Goal: Task Accomplishment & Management: Manage account settings

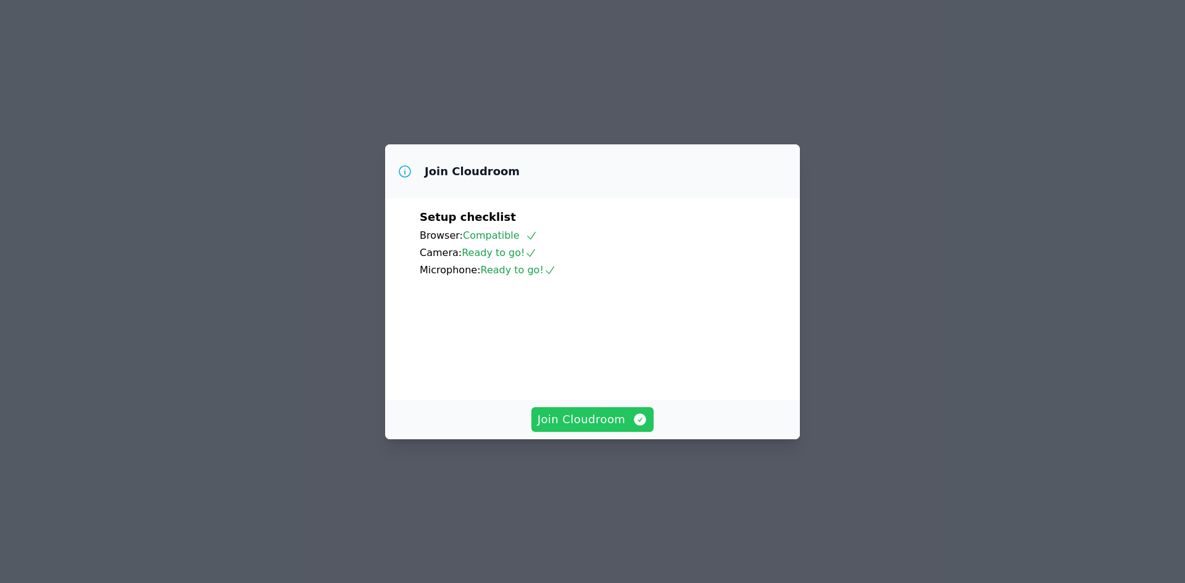
click at [575, 428] on span "Join Cloudroom" at bounding box center [593, 419] width 110 height 17
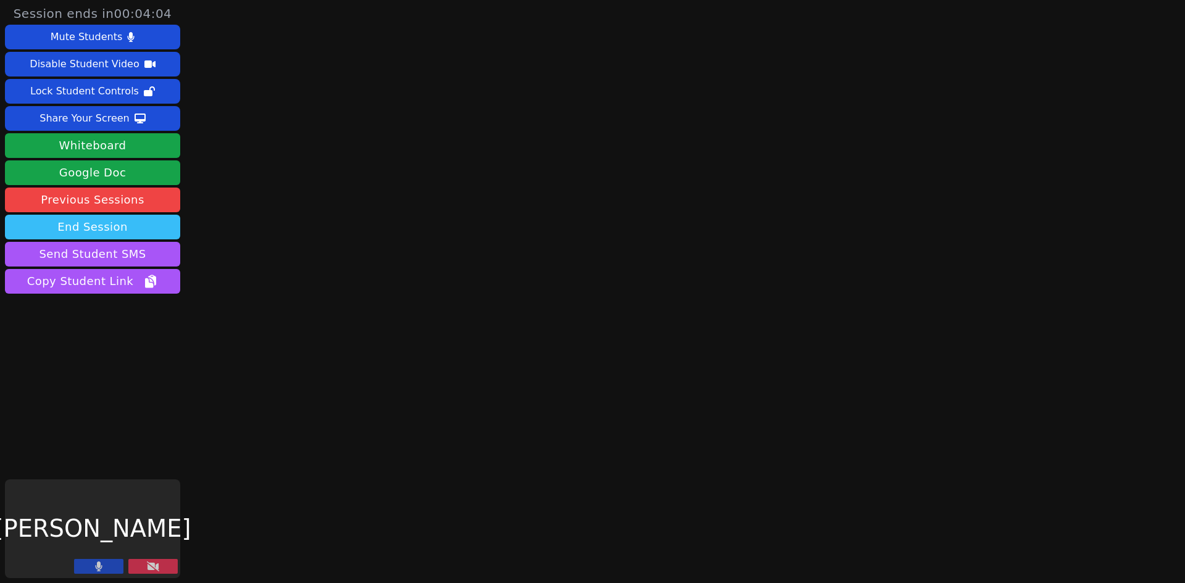
click at [131, 230] on button "End Session" at bounding box center [92, 227] width 175 height 25
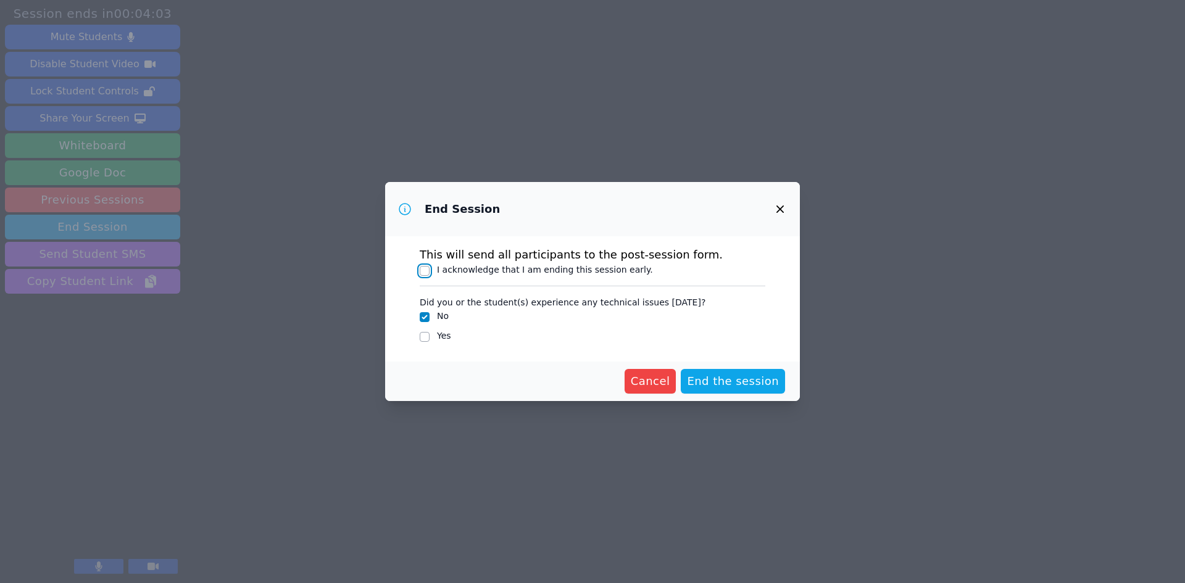
click at [424, 272] on input "I acknowledge that I am ending this session early." at bounding box center [425, 271] width 10 height 10
checkbox input "true"
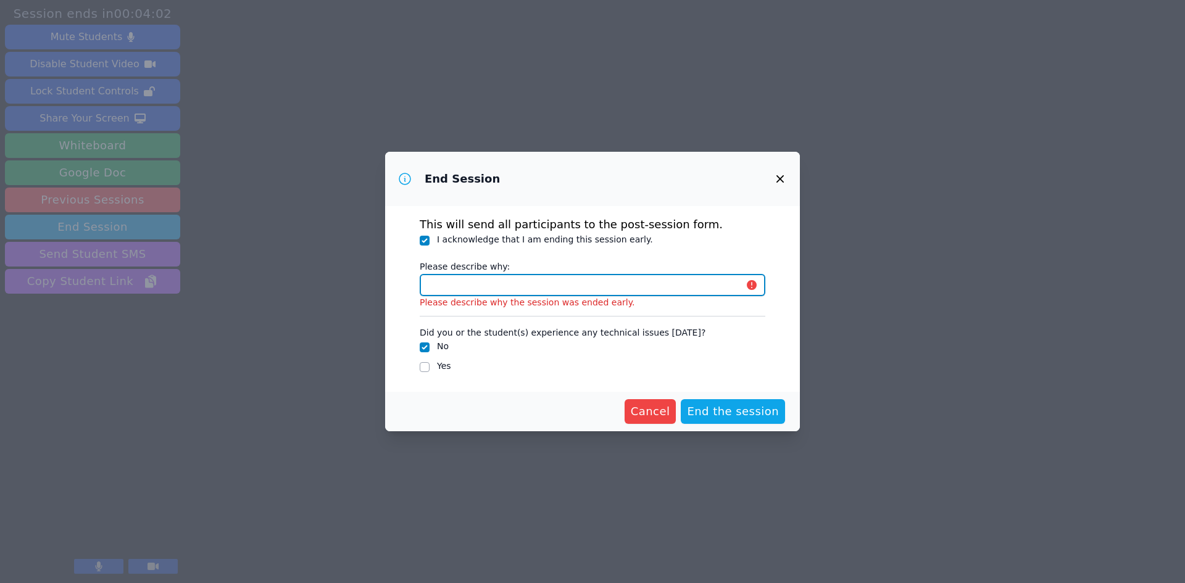
click at [462, 285] on input "Please describe why:" at bounding box center [593, 285] width 346 height 22
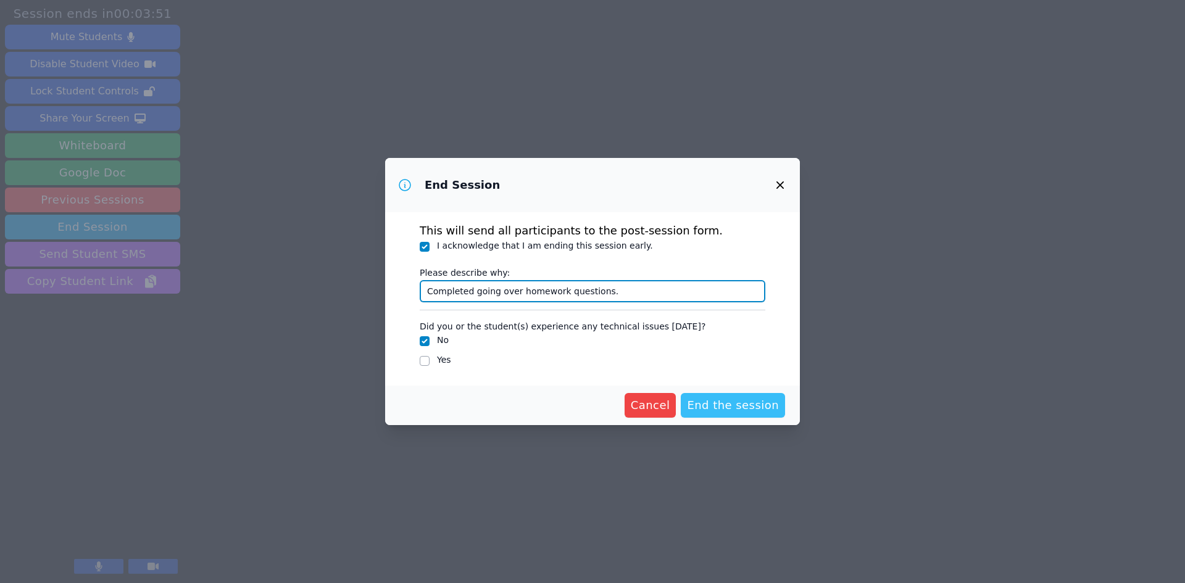
type input "Completed going over homework questions."
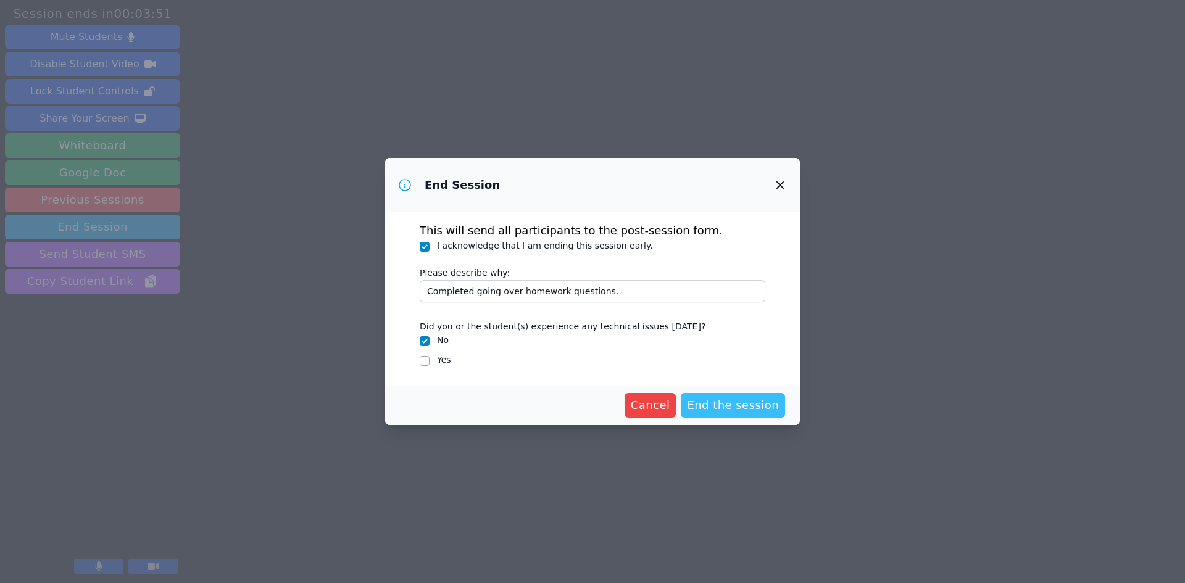
click at [735, 409] on span "End the session" at bounding box center [733, 405] width 92 height 17
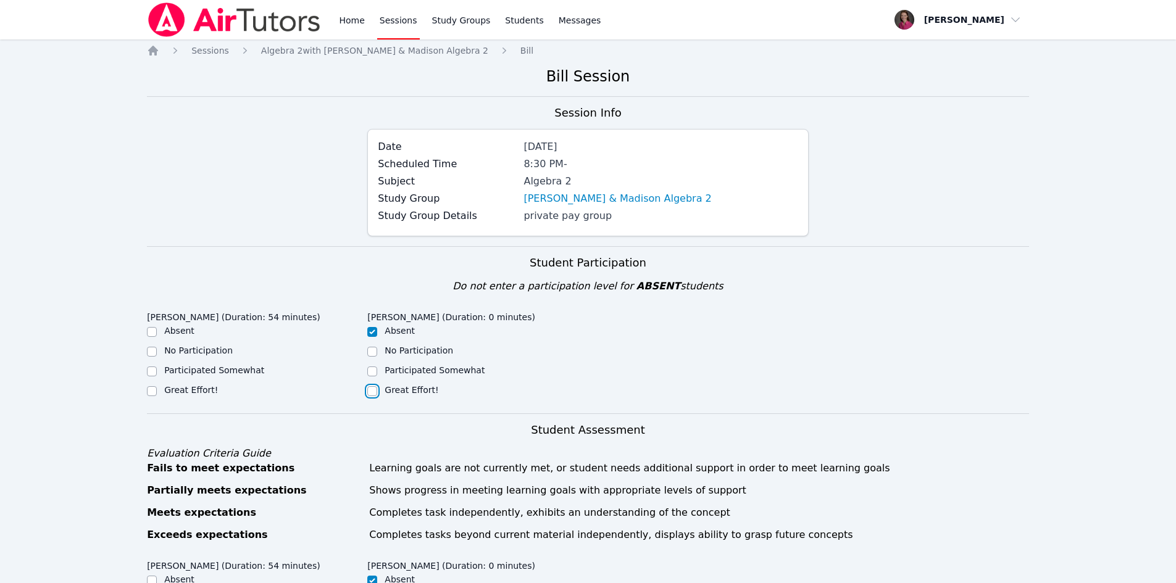
click at [375, 394] on input "Great Effort!" at bounding box center [372, 391] width 10 height 10
checkbox input "true"
checkbox input "false"
click at [148, 394] on input "Great Effort!" at bounding box center [152, 391] width 10 height 10
checkbox input "true"
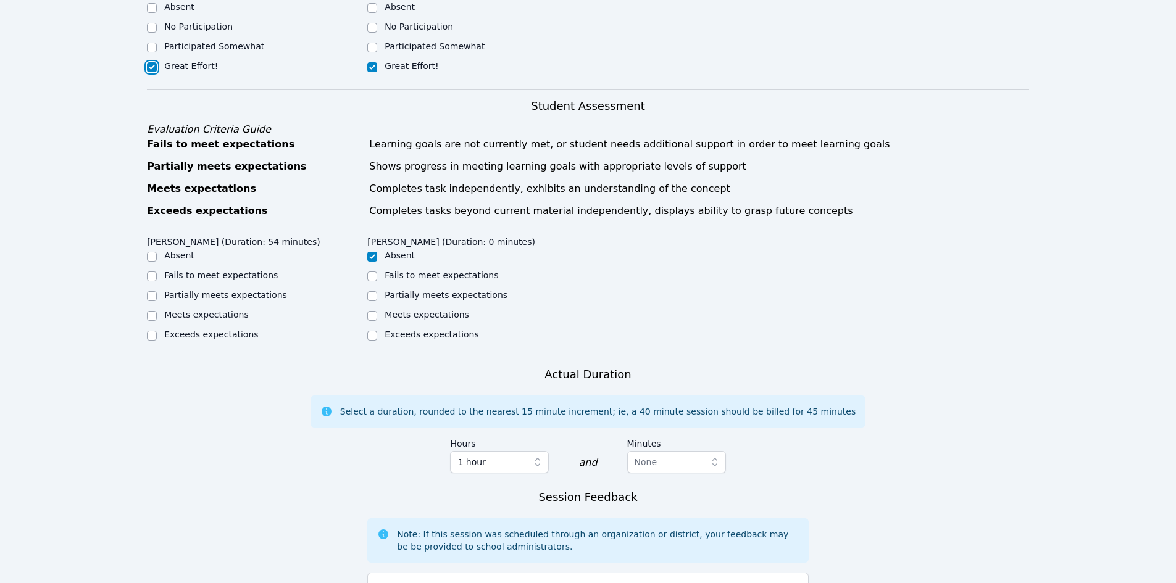
scroll to position [329, 0]
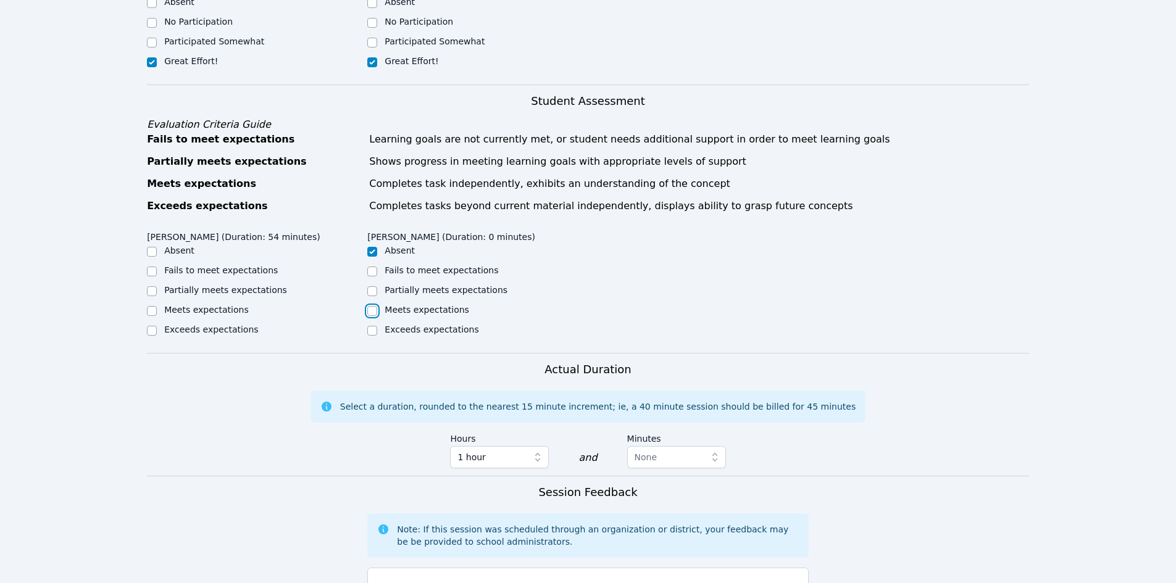
click at [373, 310] on input "Meets expectations" at bounding box center [372, 311] width 10 height 10
checkbox input "true"
checkbox input "false"
click at [158, 307] on div "Meets expectations" at bounding box center [257, 311] width 220 height 15
click at [145, 310] on div "Home Sessions Study Groups Students Messages Open user menu [PERSON_NAME] Open …" at bounding box center [588, 276] width 1176 height 1211
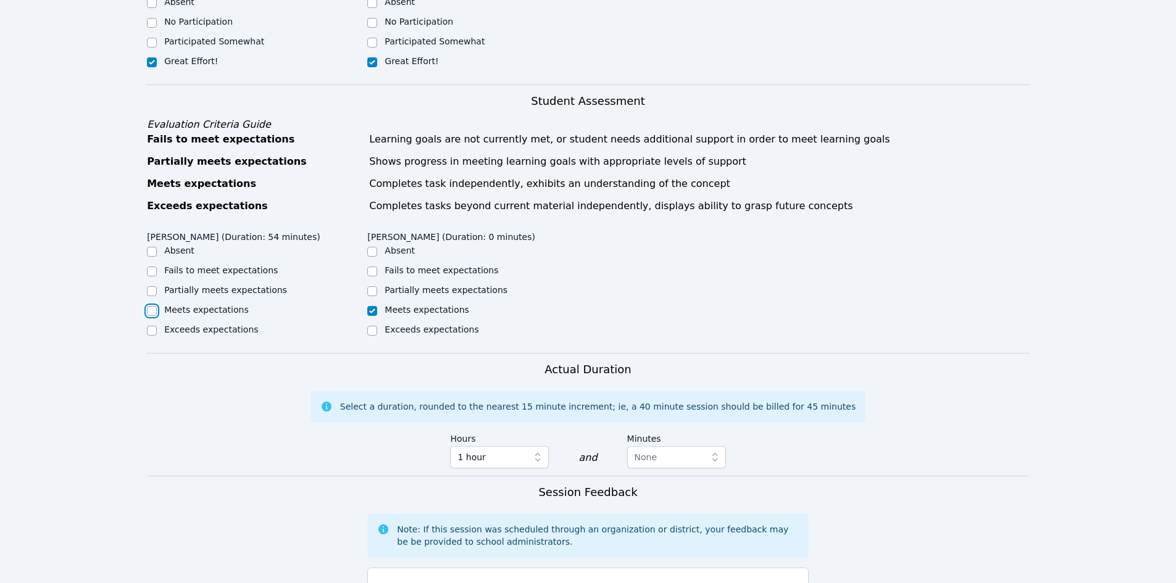
click at [155, 314] on input "Meets expectations" at bounding box center [152, 311] width 10 height 10
checkbox input "true"
click at [538, 461] on icon "button" at bounding box center [537, 457] width 12 height 12
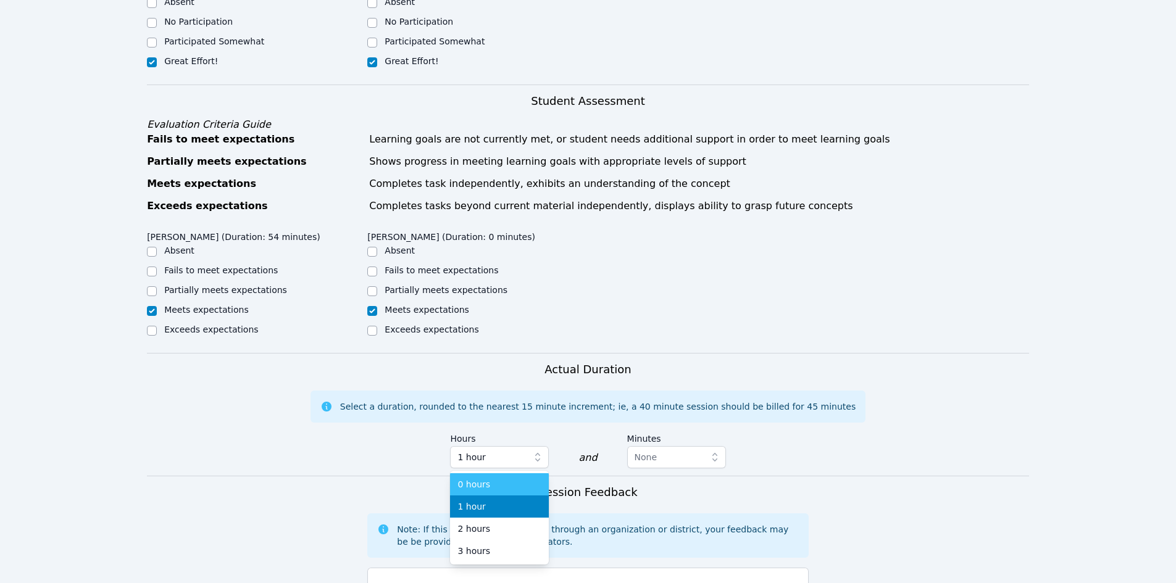
click at [504, 483] on div "0 hours" at bounding box center [499, 484] width 84 height 12
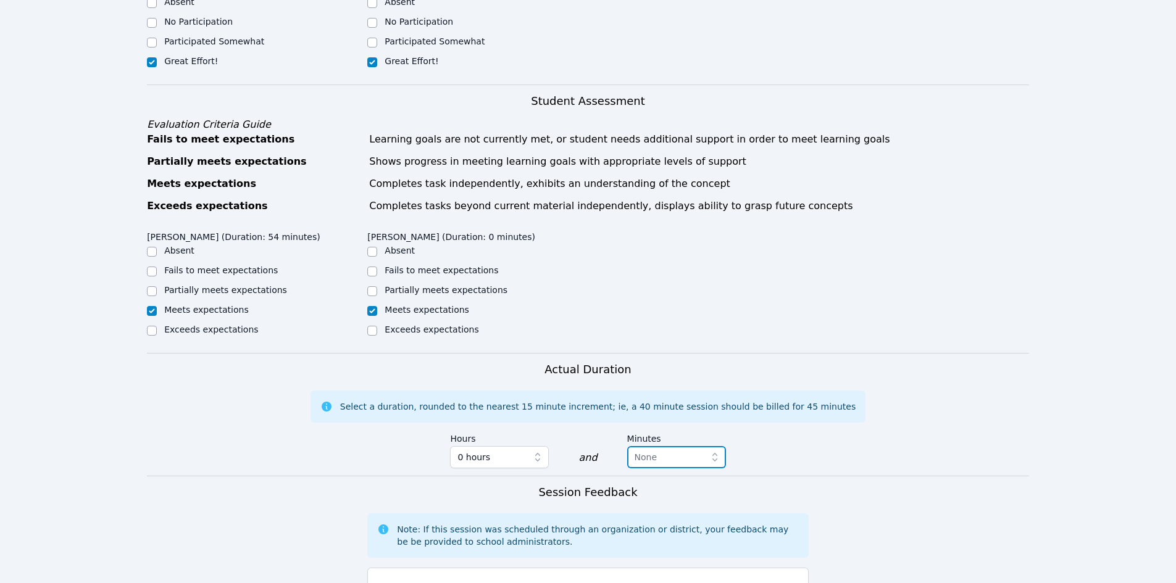
click at [710, 451] on icon "button" at bounding box center [715, 457] width 12 height 12
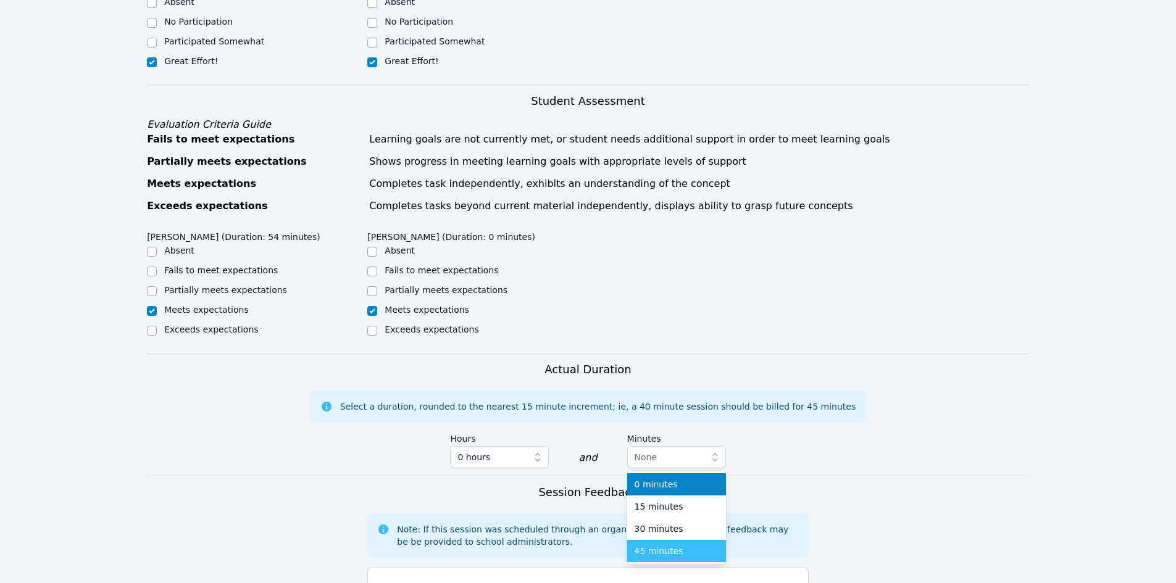
click at [680, 556] on div "45 minutes" at bounding box center [677, 551] width 84 height 12
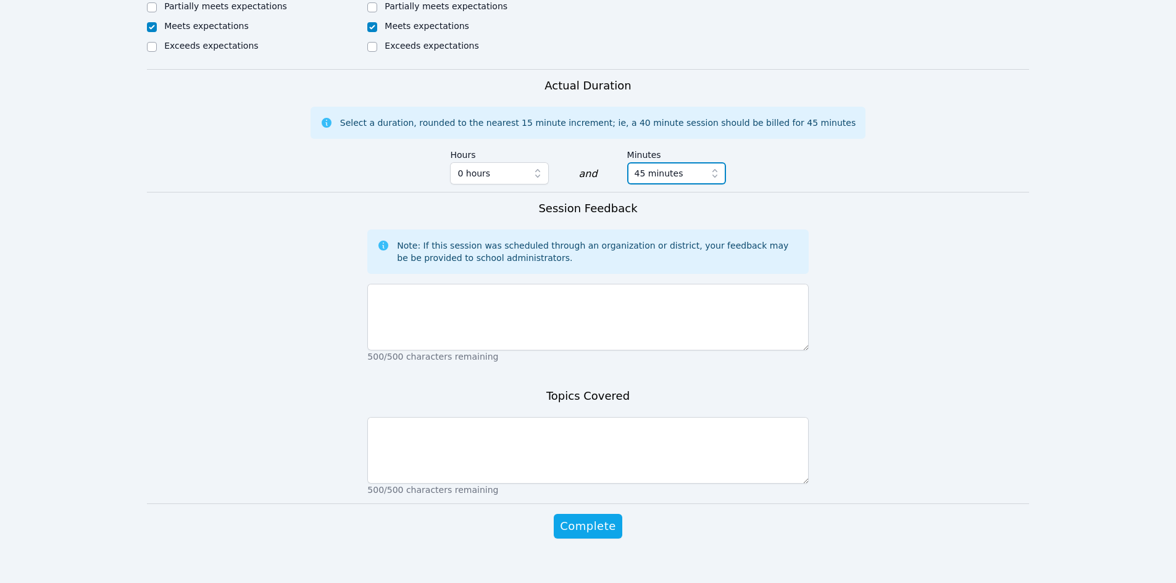
scroll to position [621, 0]
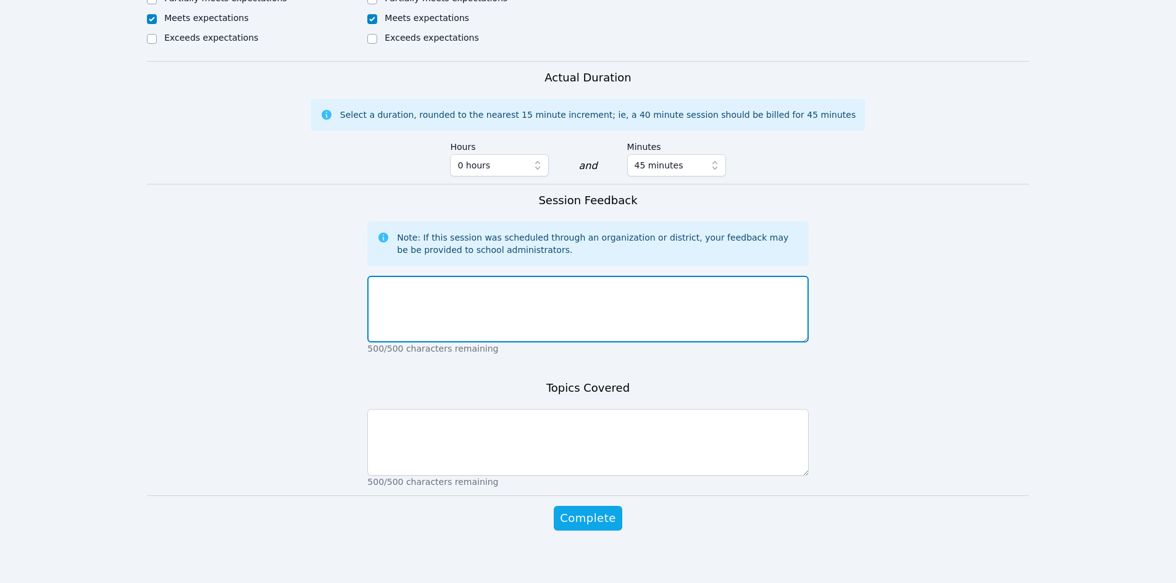
click at [594, 292] on textarea at bounding box center [587, 309] width 441 height 67
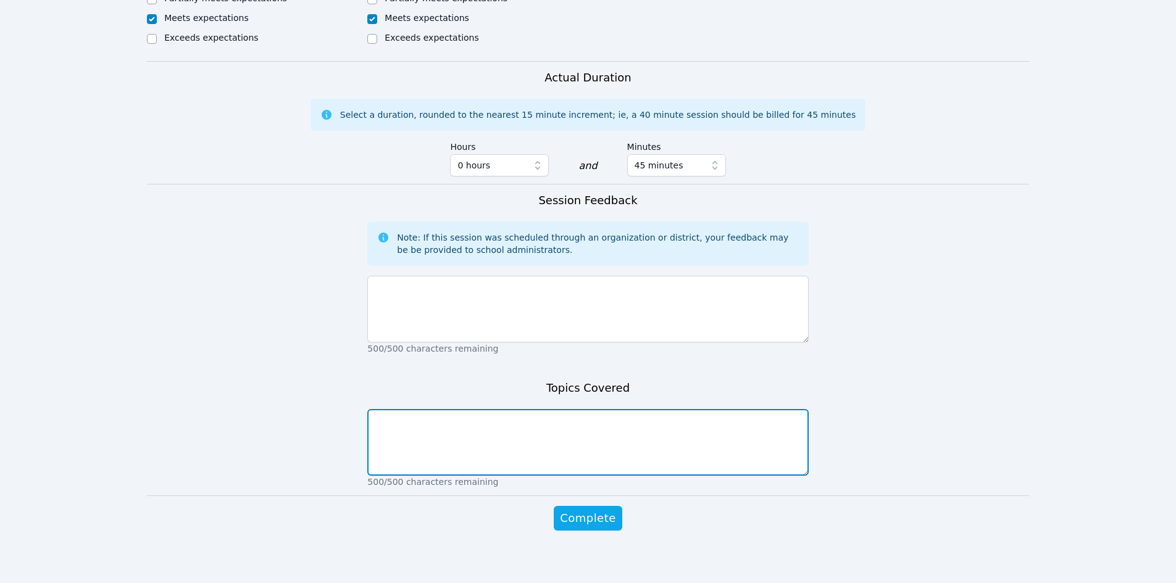
click at [433, 419] on textarea at bounding box center [587, 442] width 441 height 67
type textarea "Solving, graphing, and writing solution to absolute value inequality in interva…"
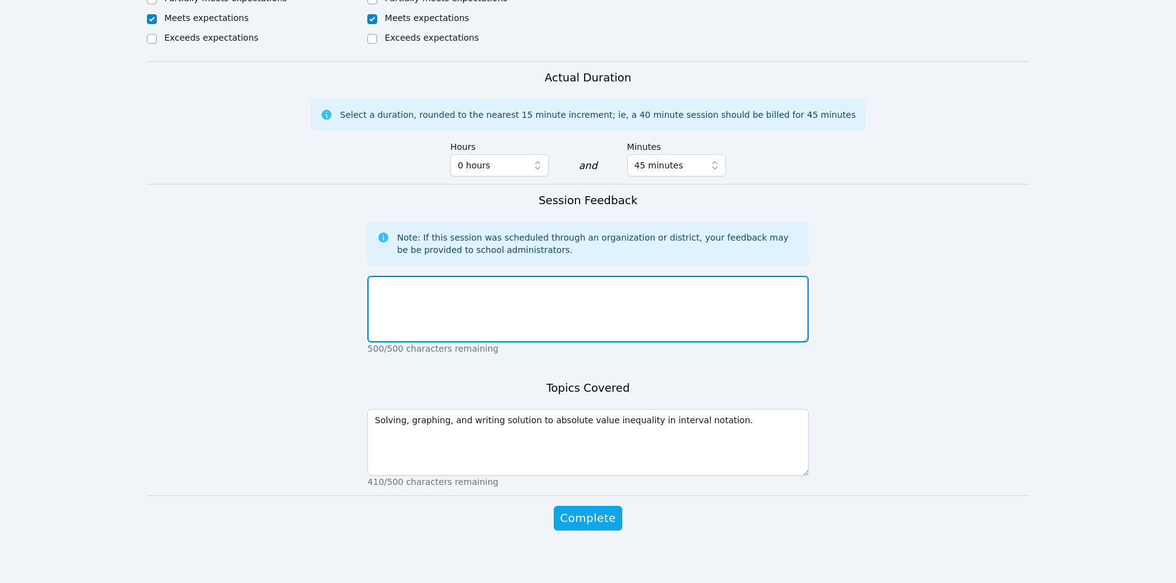
click at [395, 294] on textarea at bounding box center [587, 309] width 441 height 67
click at [395, 294] on textarea "T" at bounding box center [587, 309] width 441 height 67
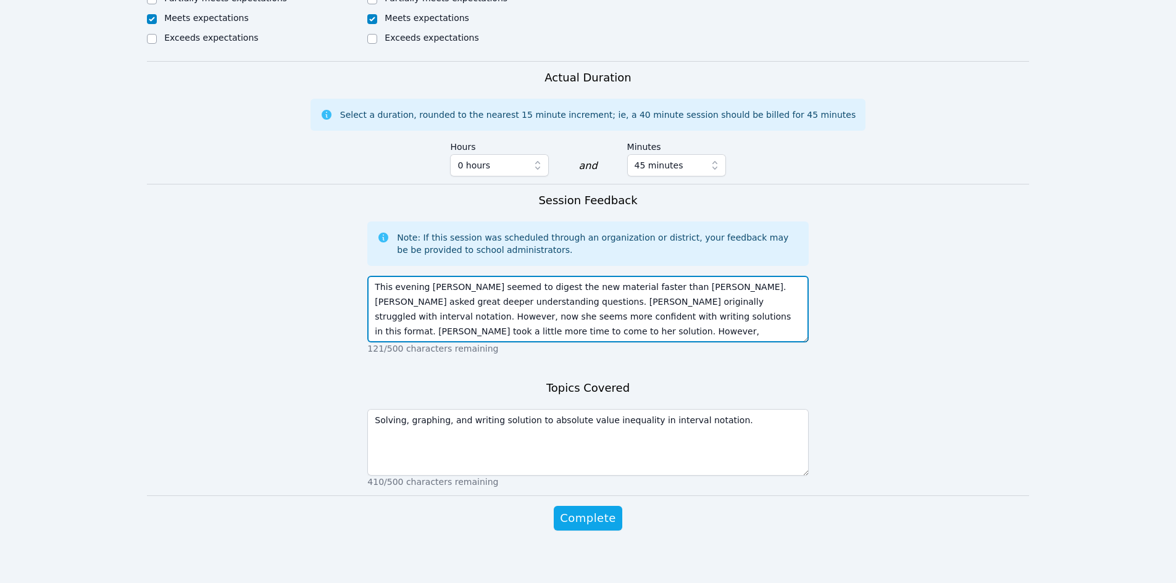
click at [743, 303] on textarea "This evening [PERSON_NAME] seemed to digest the new material faster than [PERSO…" at bounding box center [587, 309] width 441 height 67
type textarea "This evening [PERSON_NAME] seemed to digest the new material faster than [PERSO…"
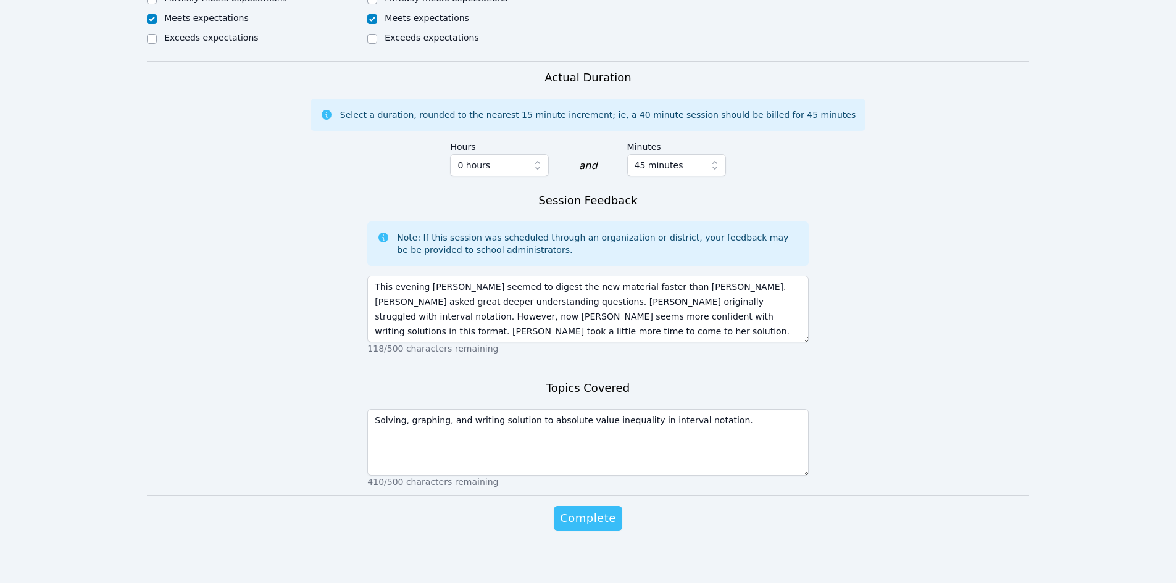
click at [590, 527] on span "Complete" at bounding box center [588, 518] width 56 height 17
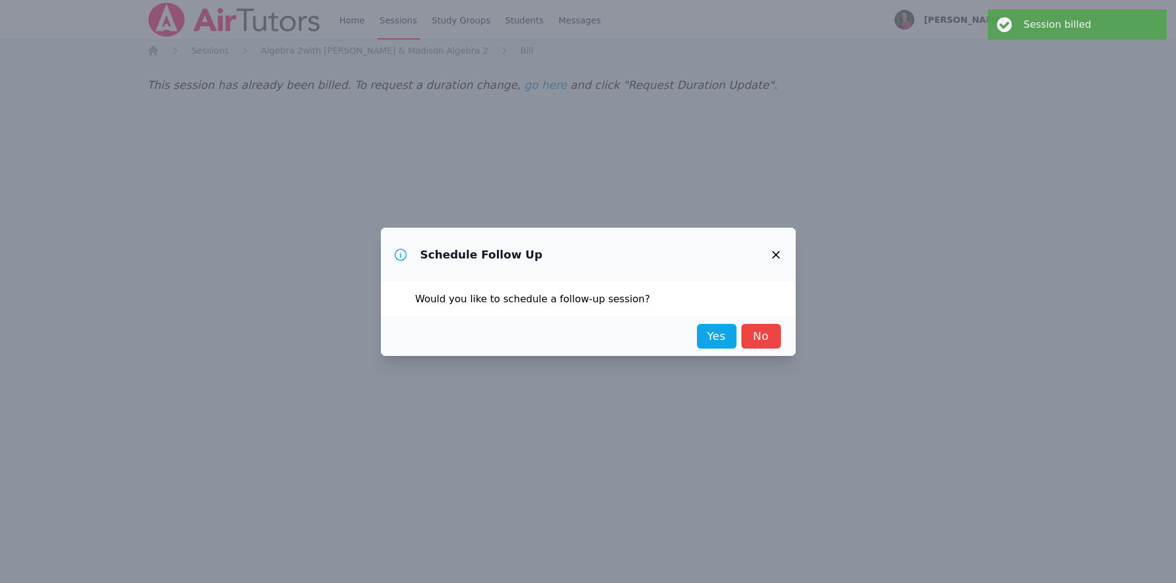
scroll to position [0, 0]
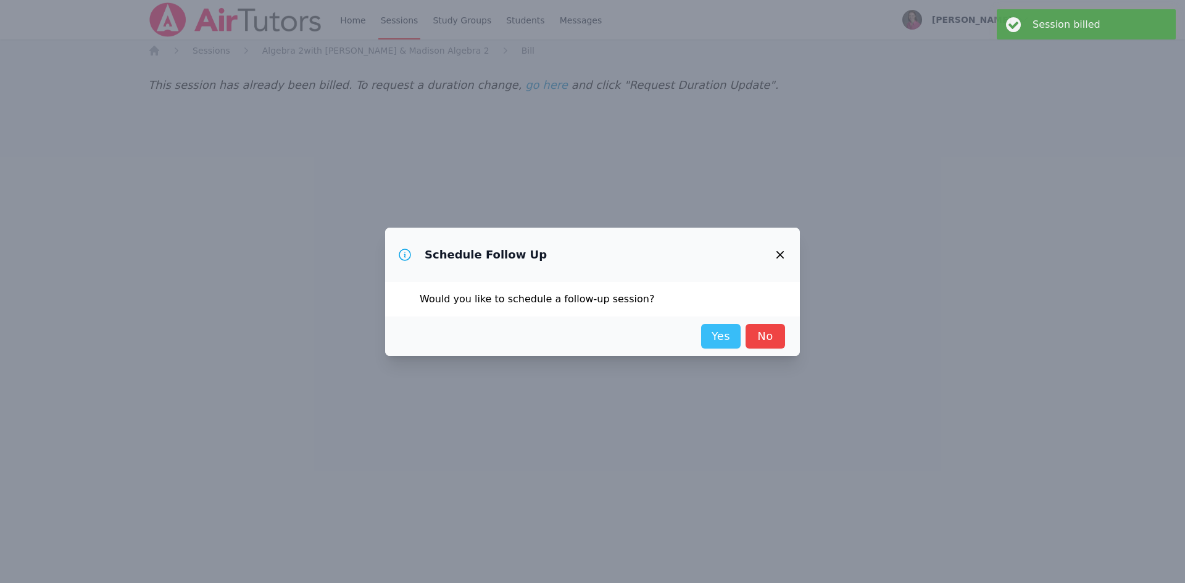
click at [722, 333] on link "Yes" at bounding box center [721, 336] width 40 height 25
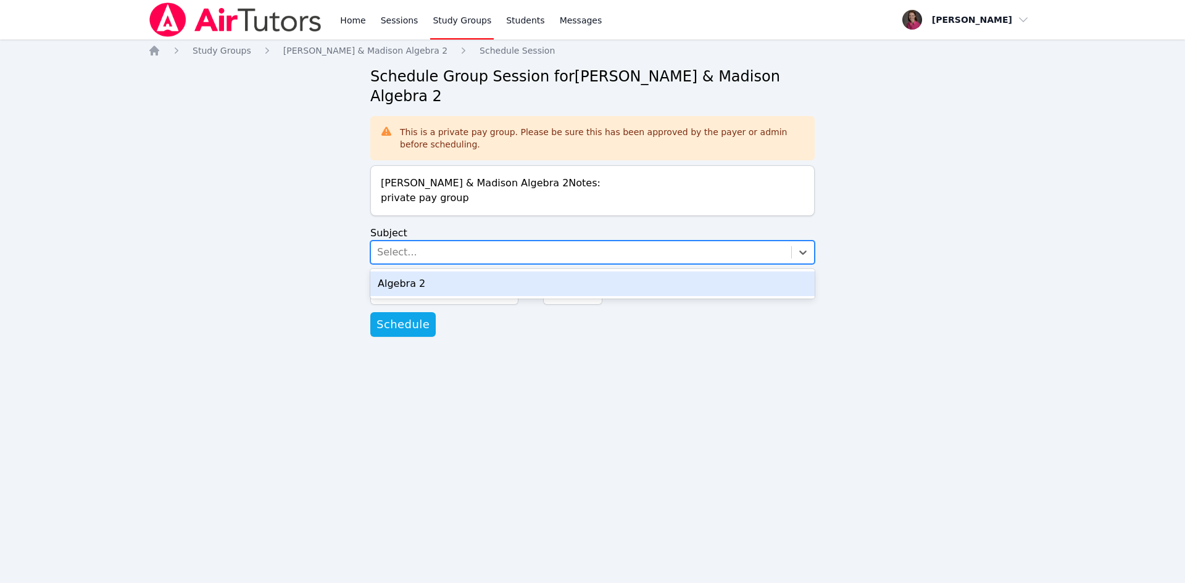
click at [404, 245] on div "Select..." at bounding box center [397, 252] width 40 height 15
click at [410, 272] on div "Algebra 2" at bounding box center [592, 284] width 444 height 25
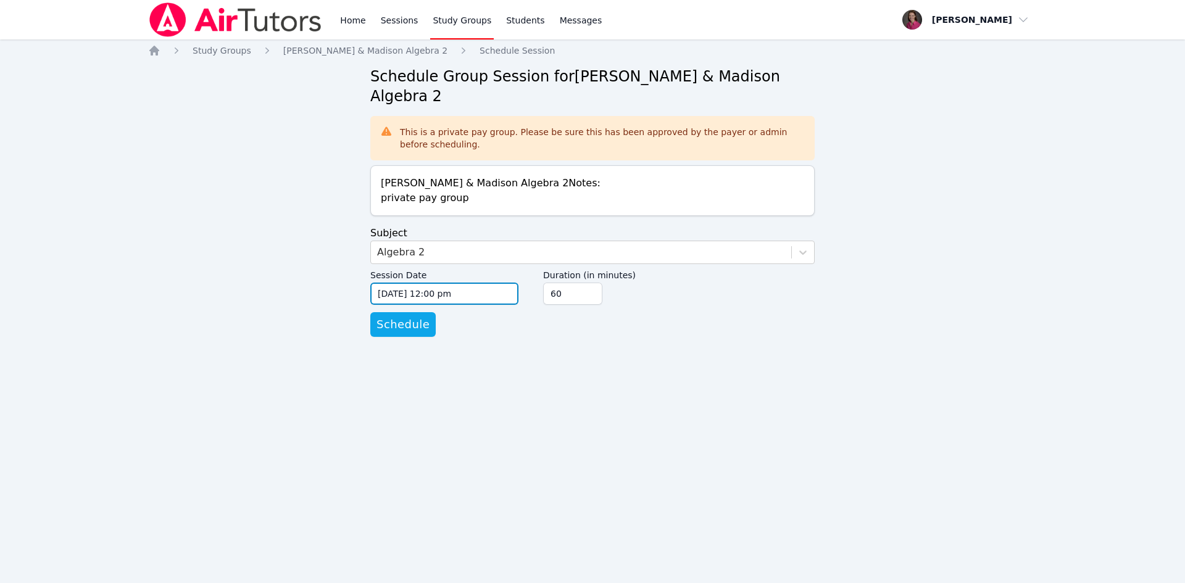
click at [434, 283] on input "[DATE] 12:00 pm" at bounding box center [444, 294] width 148 height 22
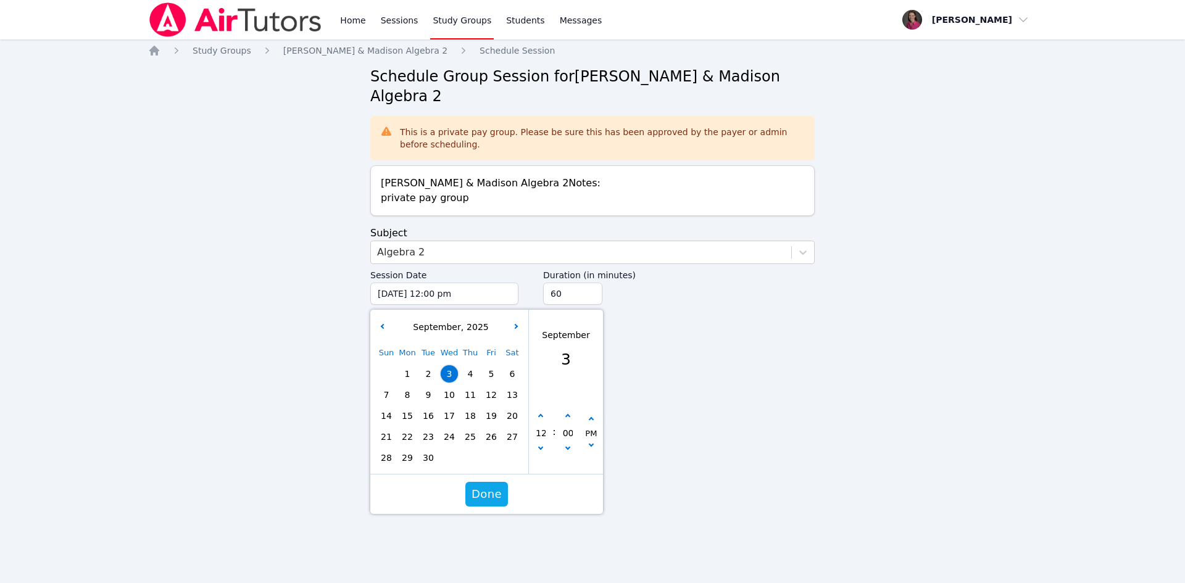
click at [381, 386] on span "7" at bounding box center [386, 394] width 17 height 17
click at [537, 410] on button "button" at bounding box center [541, 416] width 12 height 12
type input "[DATE] 01:00 pm"
type input "01"
click at [537, 410] on button "button" at bounding box center [541, 416] width 12 height 12
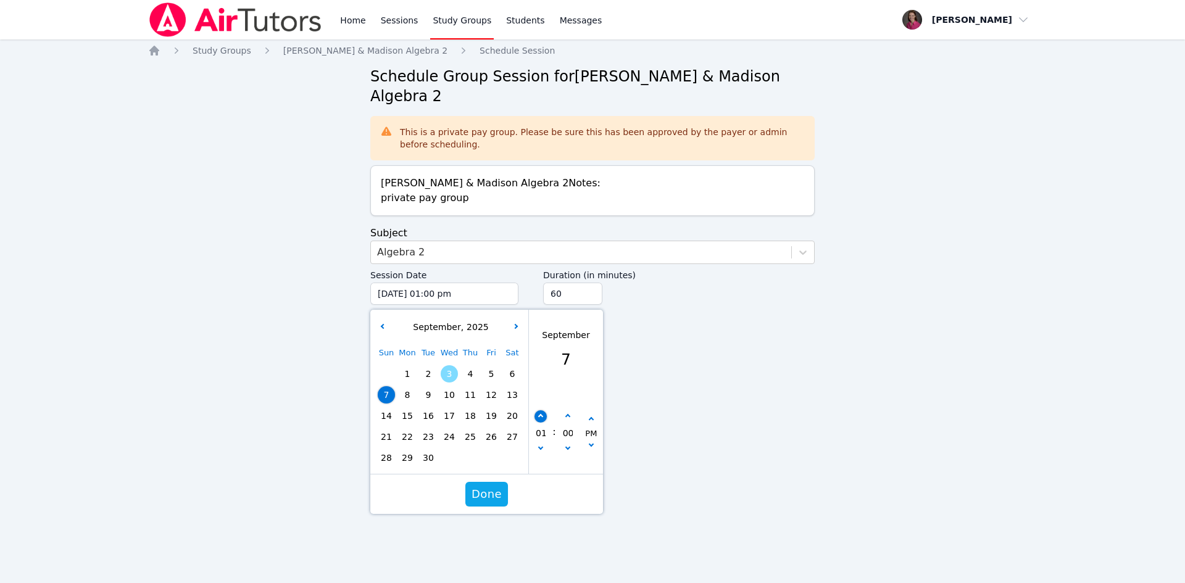
type input "[DATE] 02:00 pm"
type input "02"
click at [537, 410] on button "button" at bounding box center [541, 416] width 12 height 12
type input "[DATE] 03:00 pm"
type input "03"
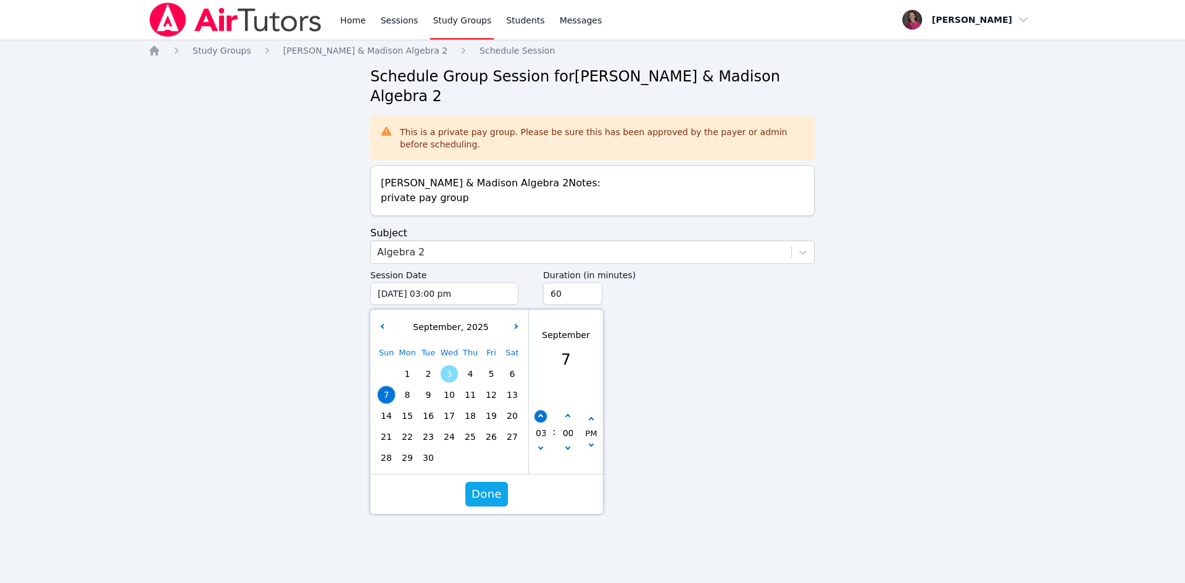
click at [537, 410] on button "button" at bounding box center [541, 416] width 12 height 12
type input "[DATE] 04:00 pm"
type input "04"
click at [537, 410] on button "button" at bounding box center [541, 416] width 12 height 12
type input "[DATE] 05:00 pm"
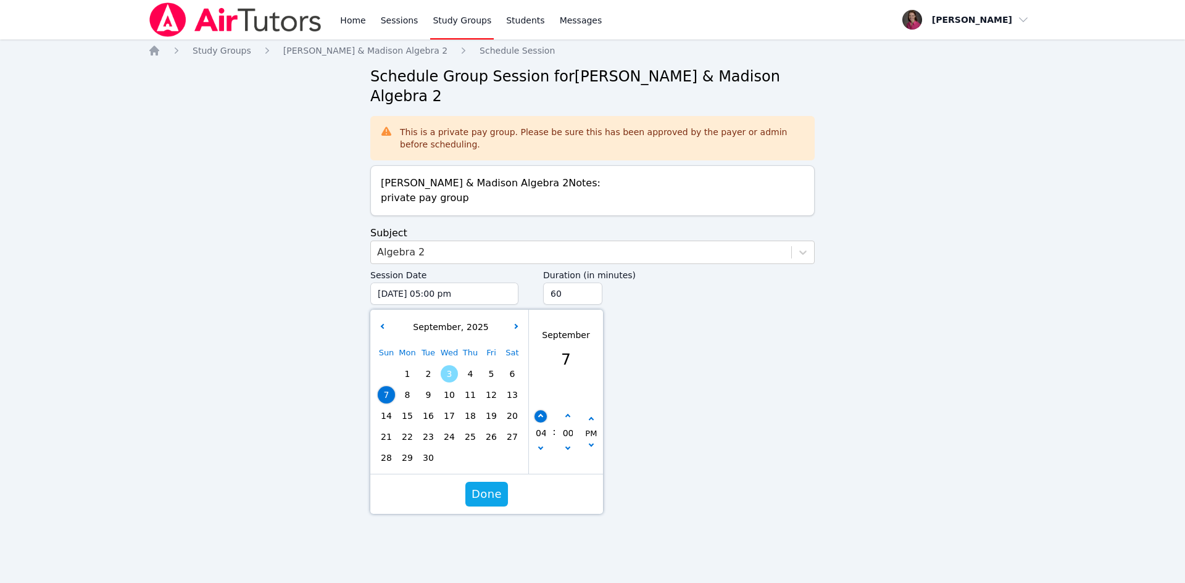
type input "05"
click at [537, 410] on button "button" at bounding box center [541, 416] width 12 height 12
type input "[DATE] 06:00 pm"
type input "06"
click at [496, 486] on span "Done" at bounding box center [487, 494] width 30 height 17
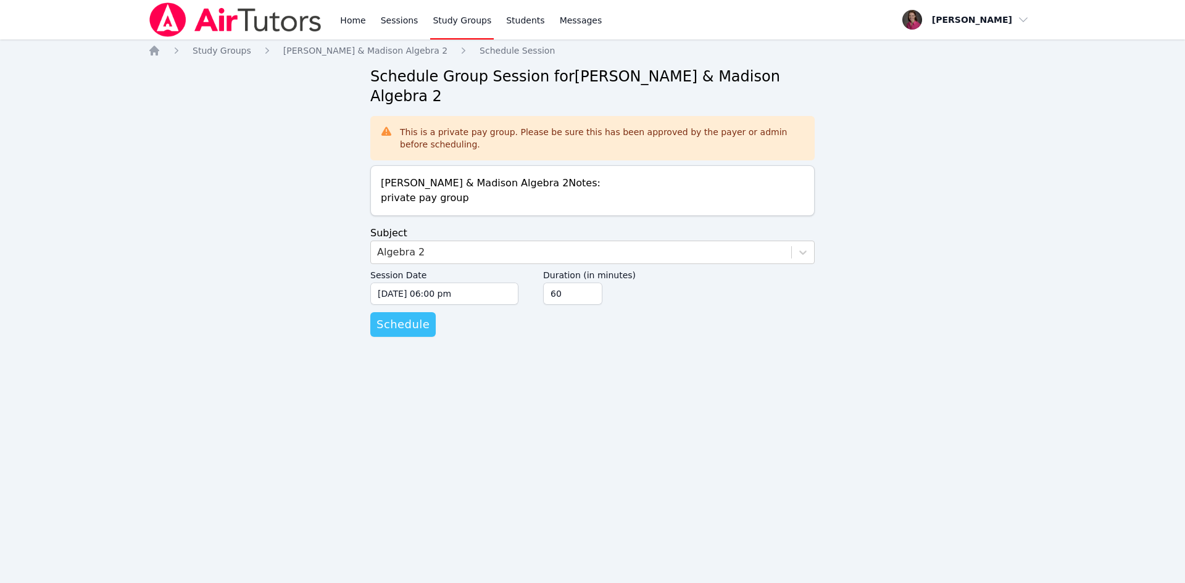
click at [411, 316] on span "Schedule" at bounding box center [403, 324] width 53 height 17
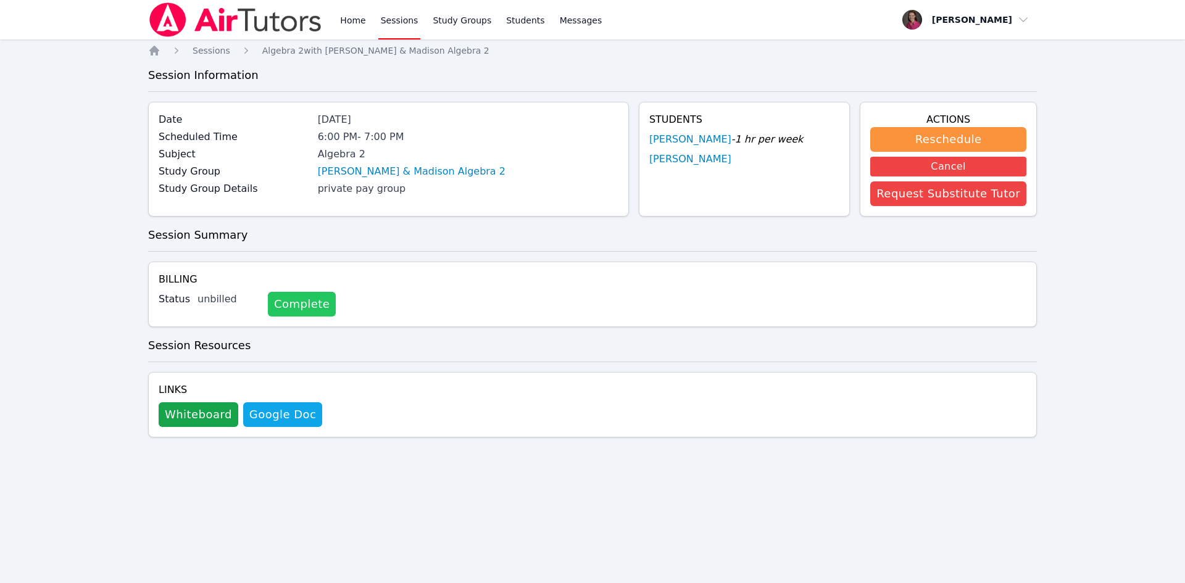
click at [279, 297] on link "Complete" at bounding box center [302, 304] width 68 height 25
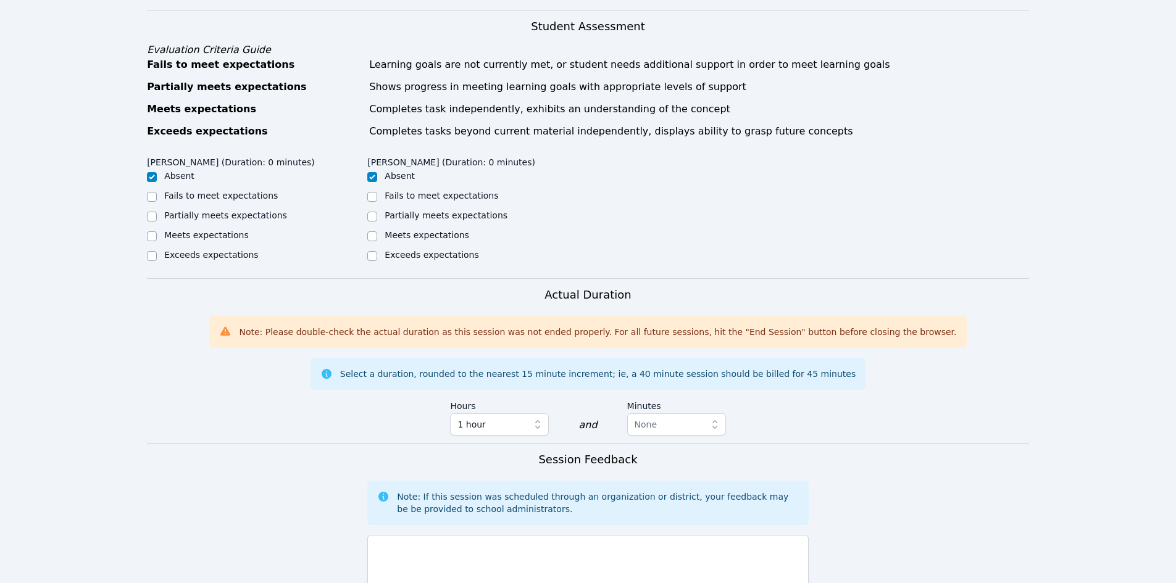
scroll to position [427, 0]
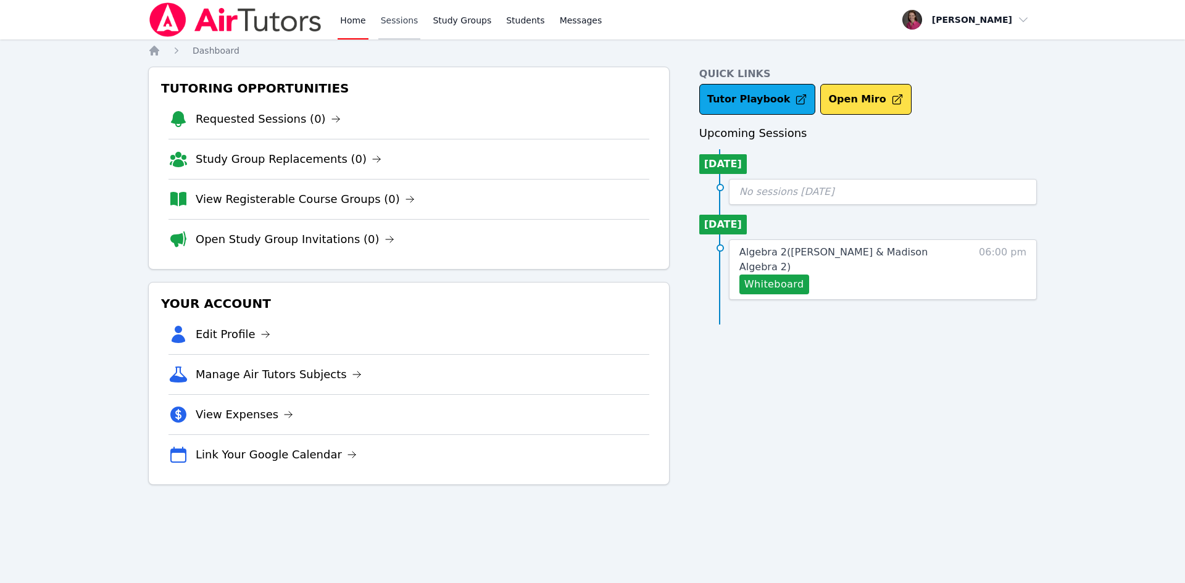
click at [398, 20] on link "Sessions" at bounding box center [399, 20] width 43 height 40
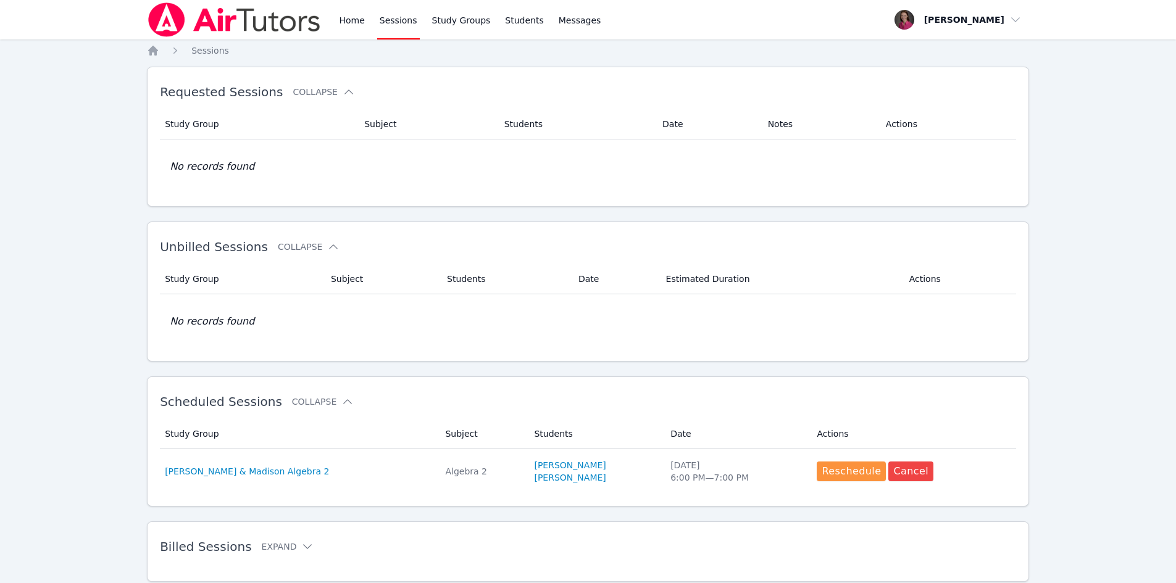
scroll to position [38, 0]
